Goal: Check status

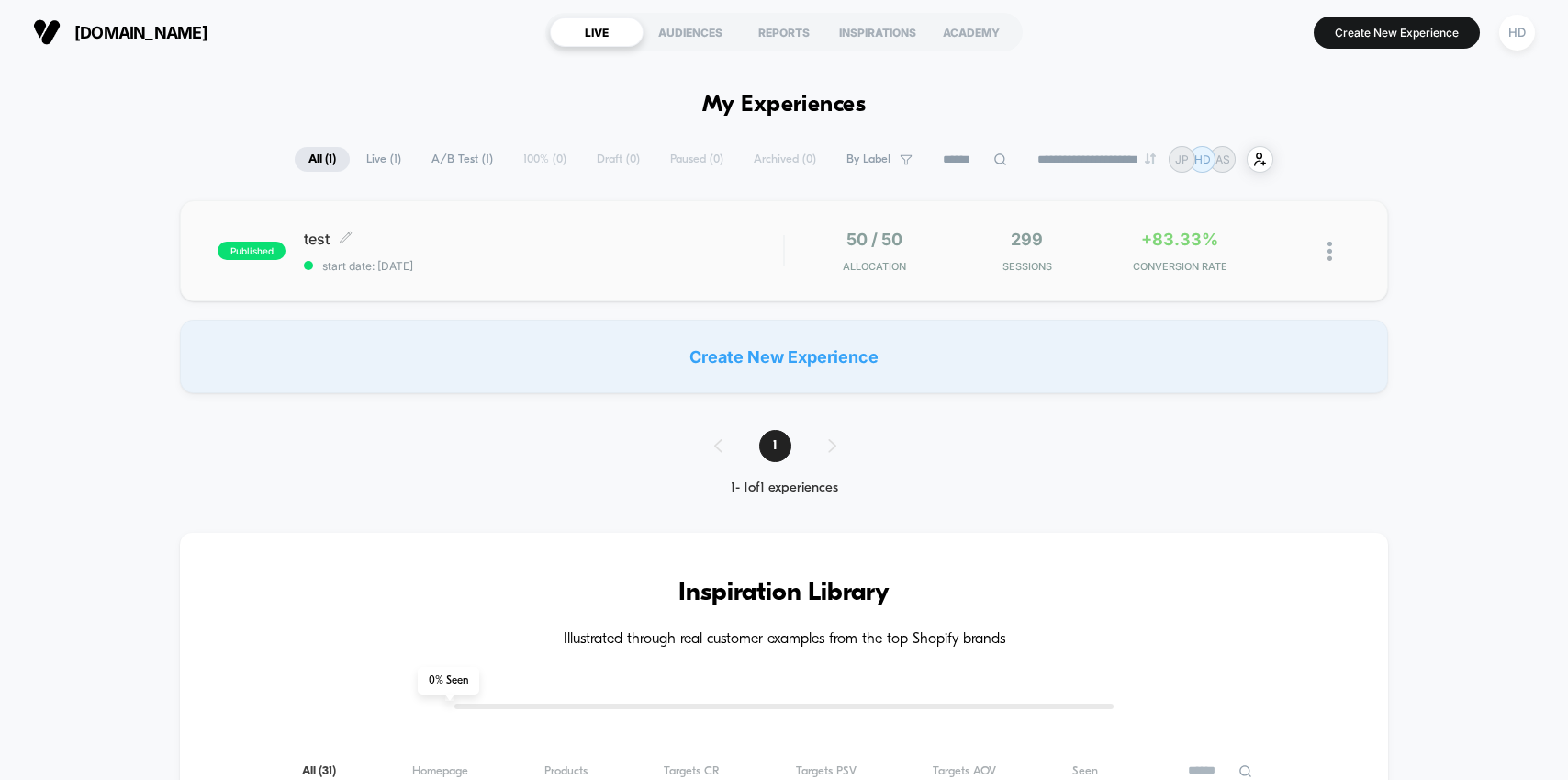
click at [563, 254] on div "test Click to edit experience details Click to edit experience details start da…" at bounding box center [543, 251] width 479 height 43
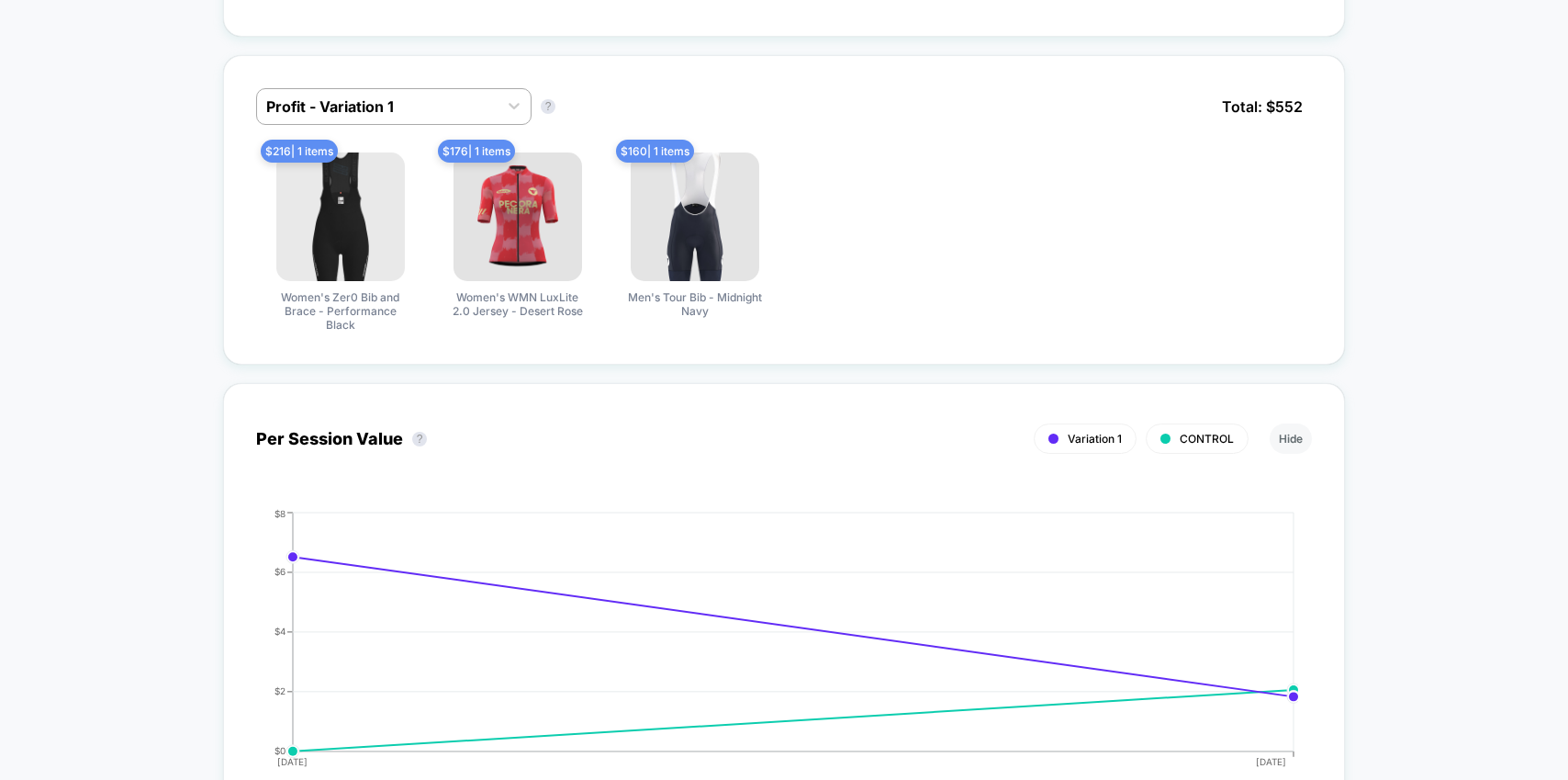
scroll to position [1205, 0]
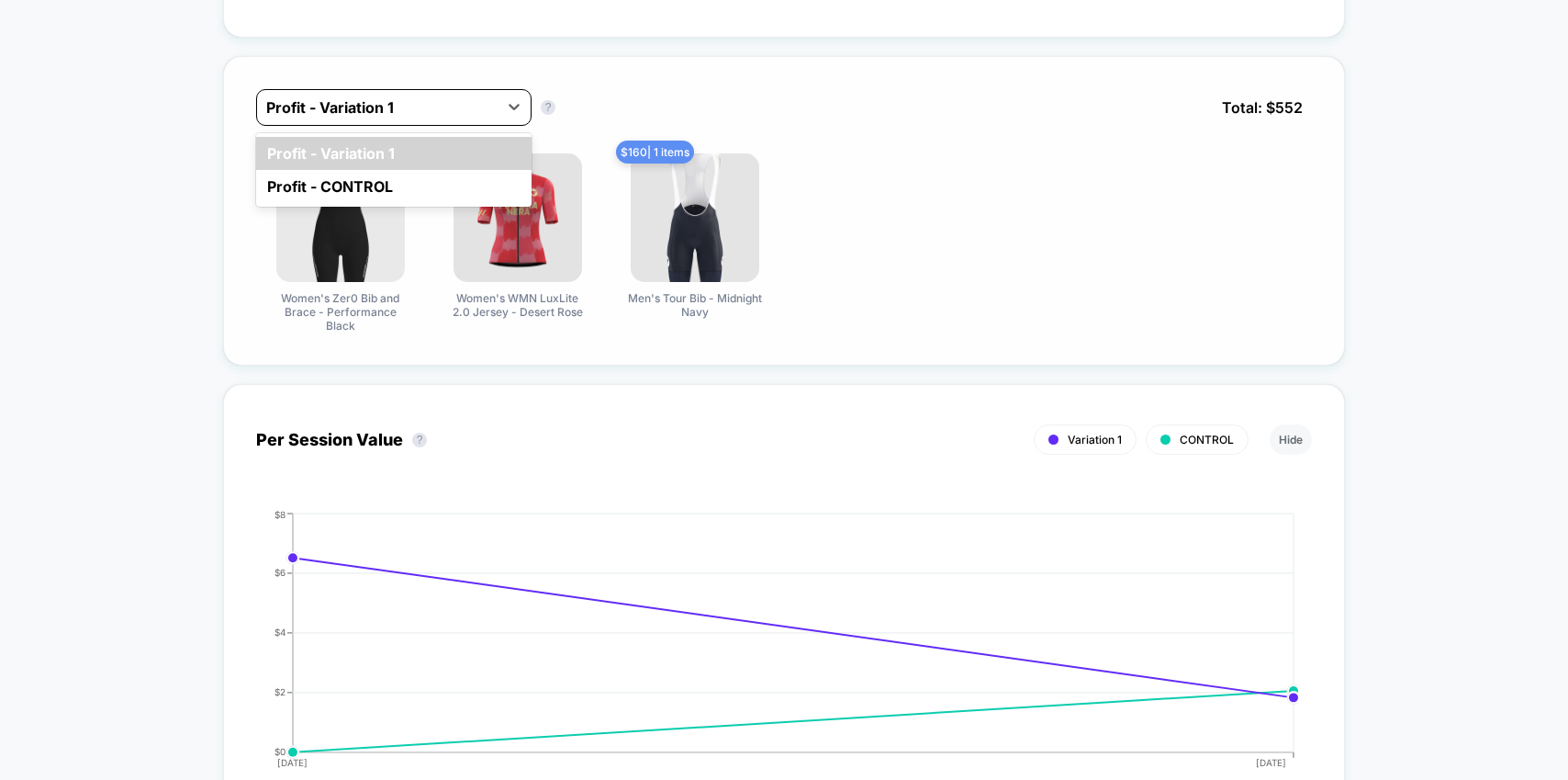
click at [475, 110] on div at bounding box center [377, 107] width 222 height 22
click at [359, 183] on div "Profit - CONTROL" at bounding box center [394, 187] width 275 height 33
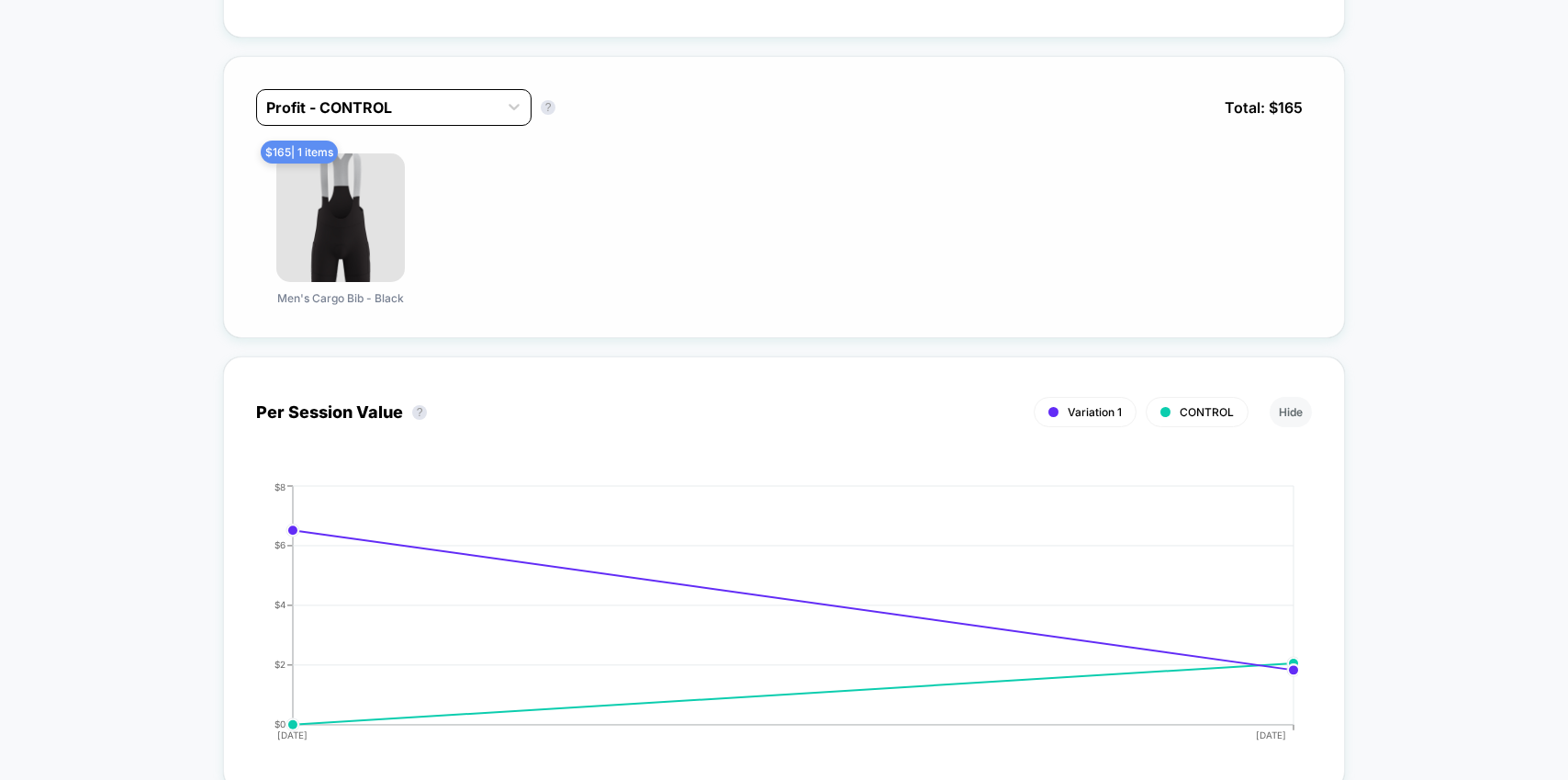
click at [391, 106] on div at bounding box center [377, 107] width 222 height 22
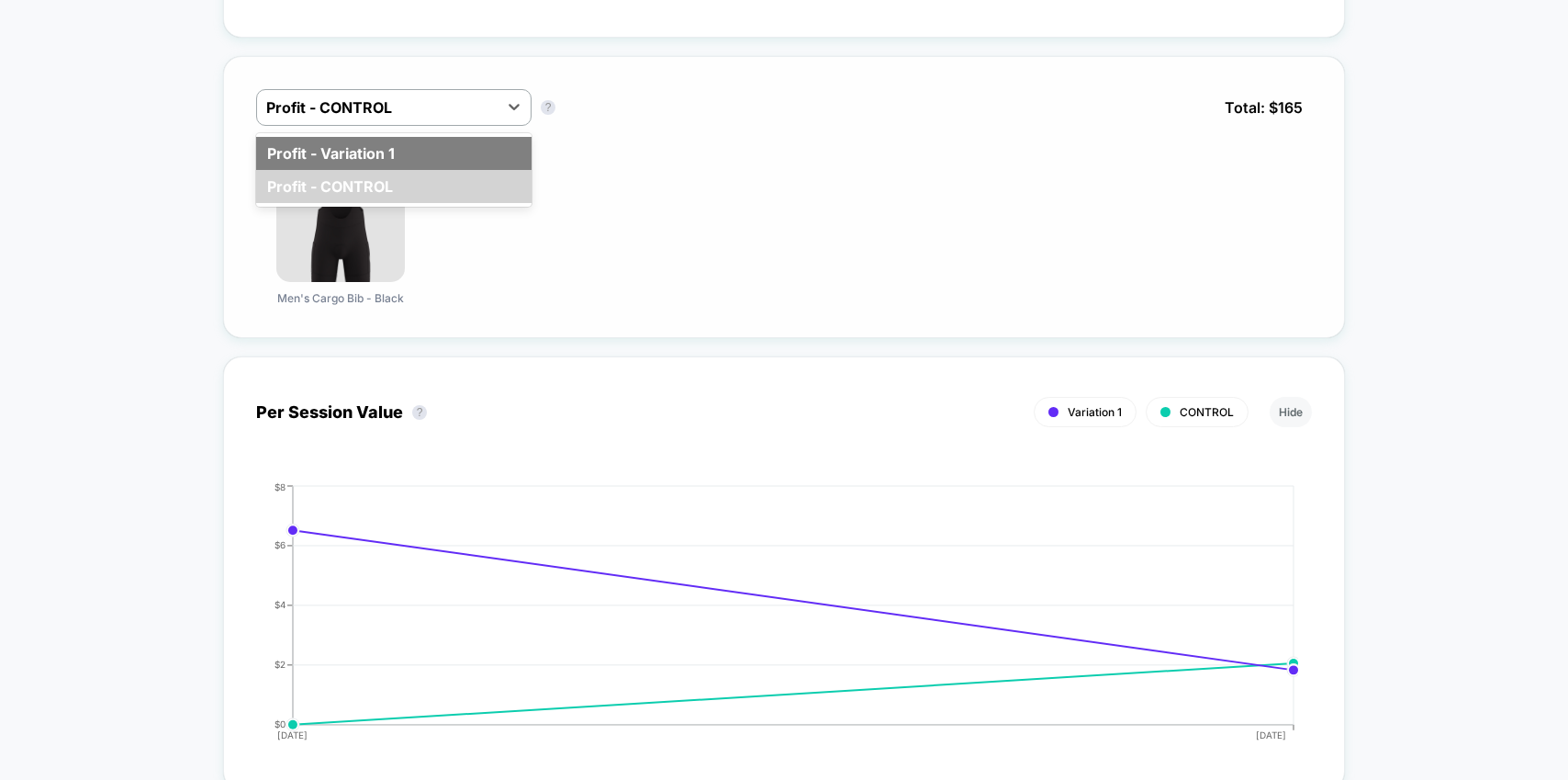
click at [386, 142] on div "Profit - Variation 1" at bounding box center [394, 153] width 275 height 33
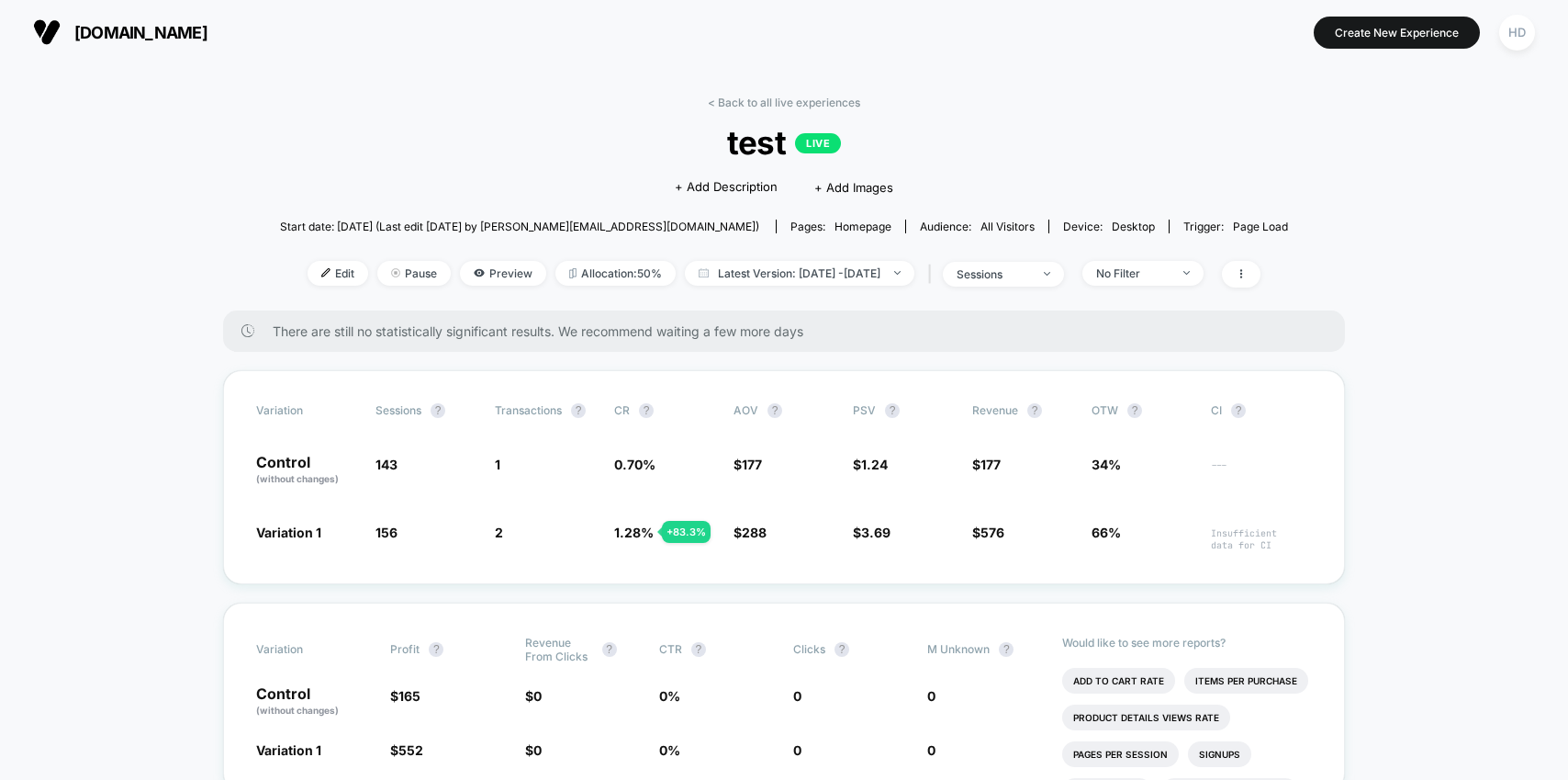
scroll to position [183, 0]
